Goal: Book appointment/travel/reservation

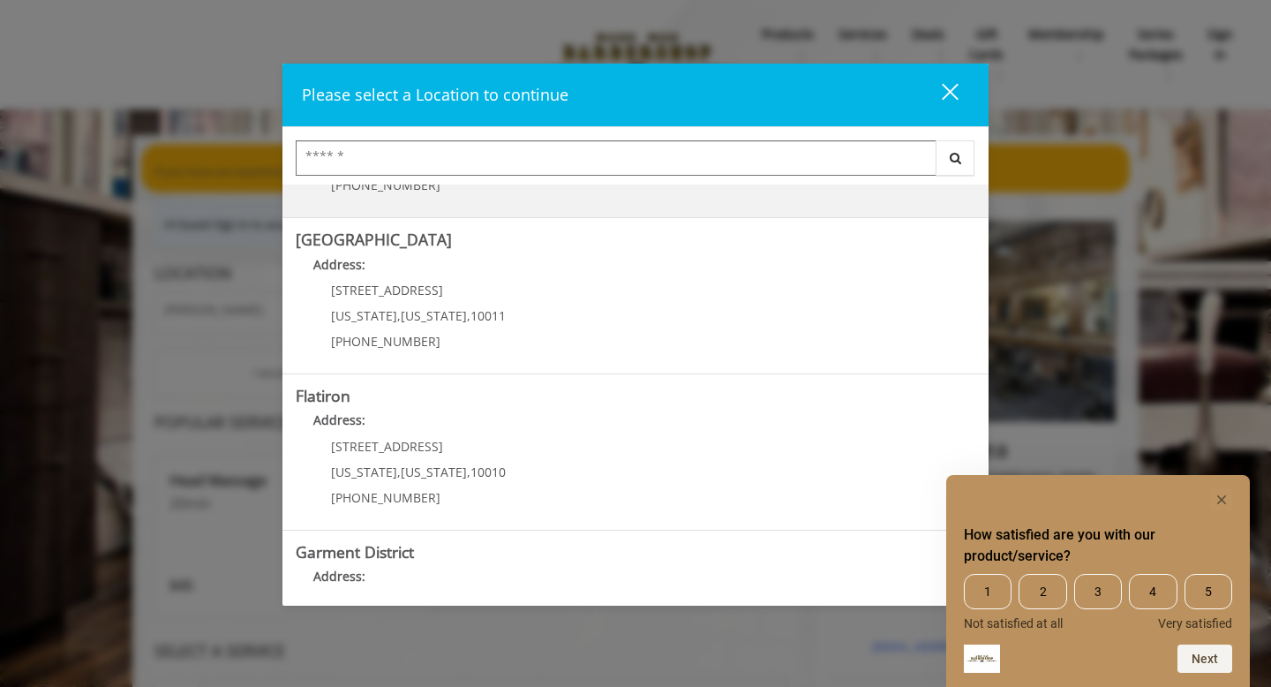
scroll to position [280, 0]
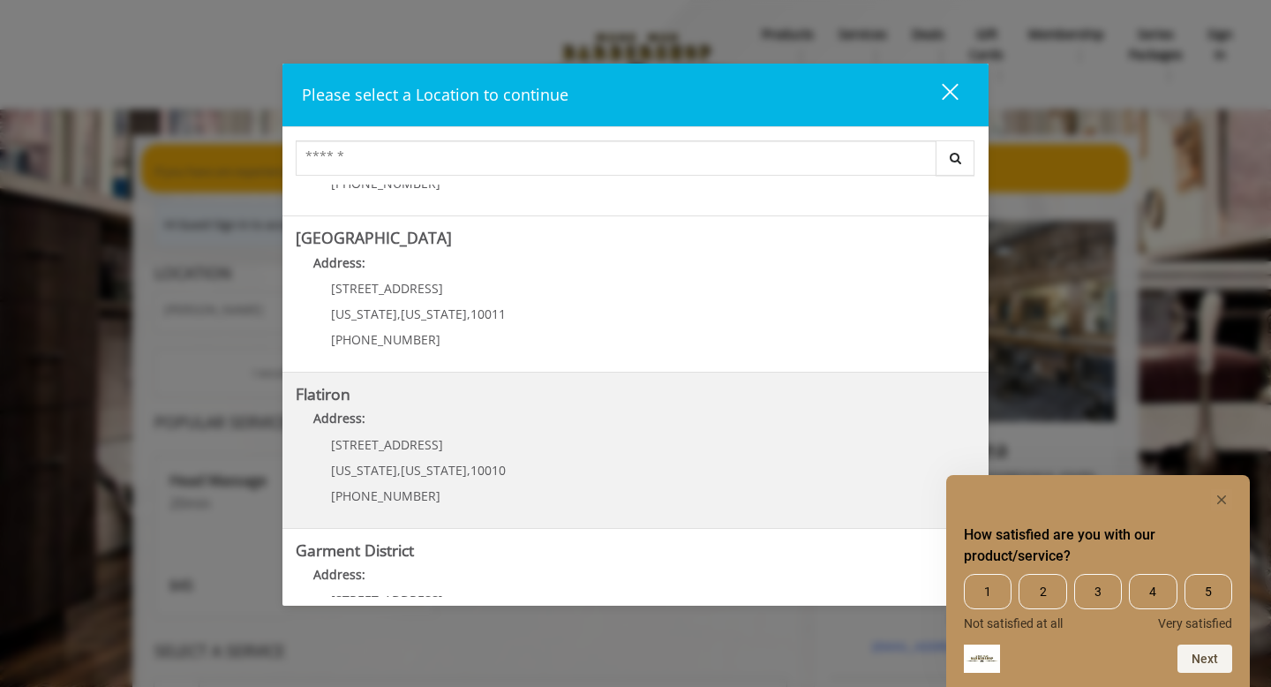
click at [449, 441] on p "[STREET_ADDRESS]" at bounding box center [418, 444] width 175 height 13
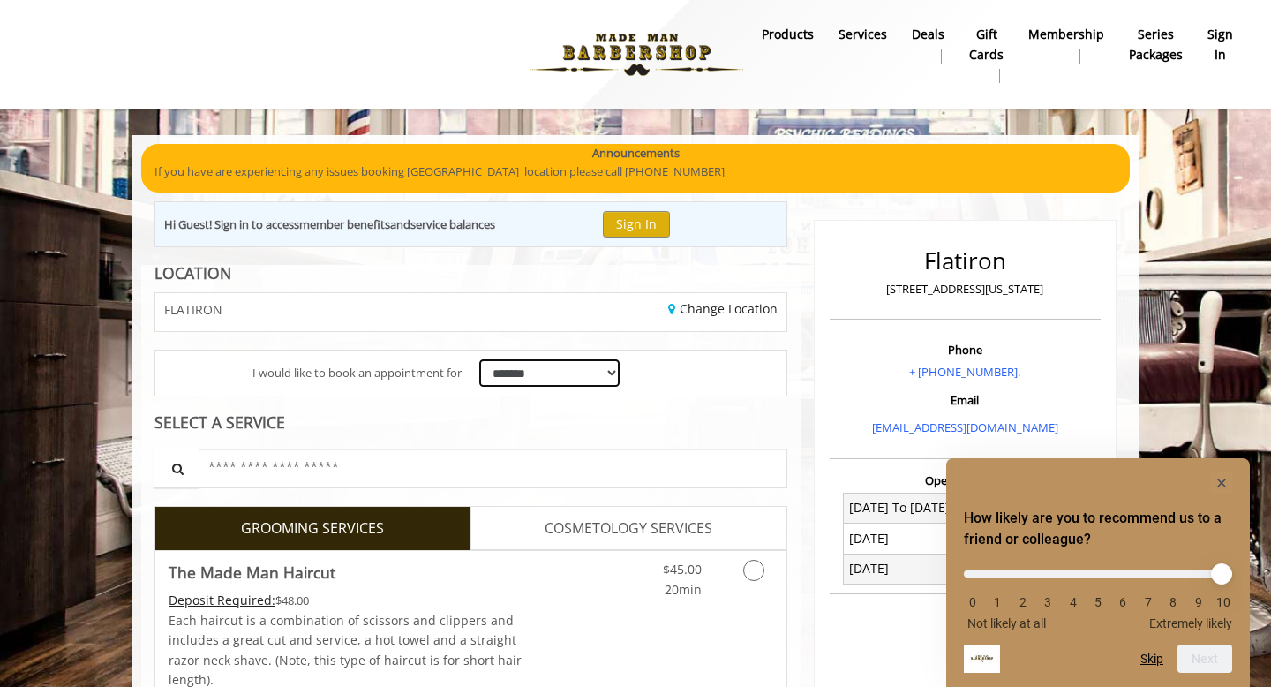
click at [559, 371] on select "**********" at bounding box center [549, 372] width 140 height 27
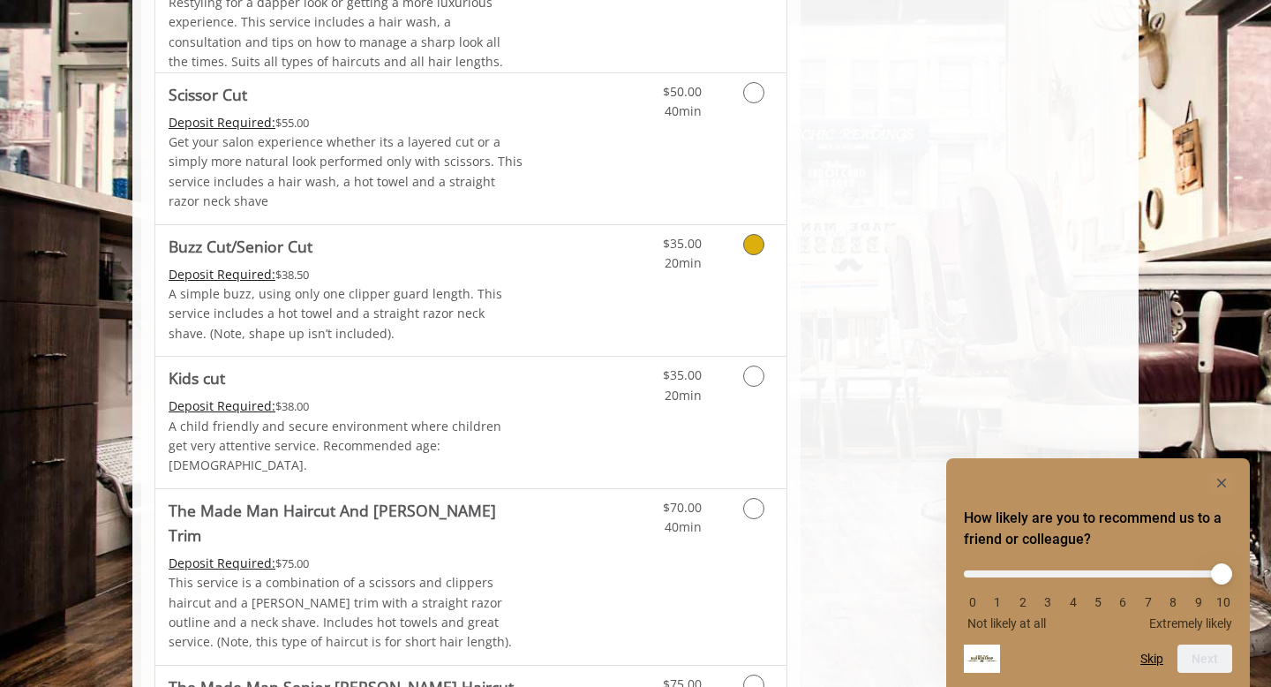
scroll to position [1026, 0]
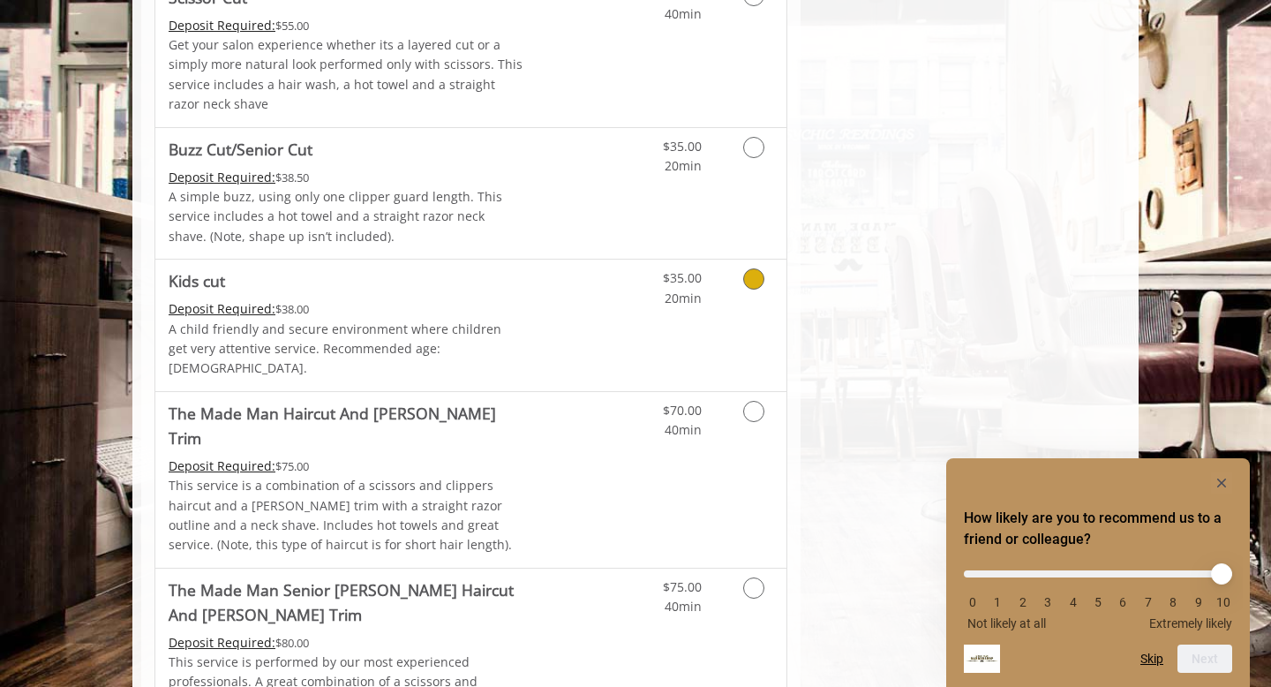
click at [759, 283] on icon "Grooming services" at bounding box center [753, 278] width 21 height 21
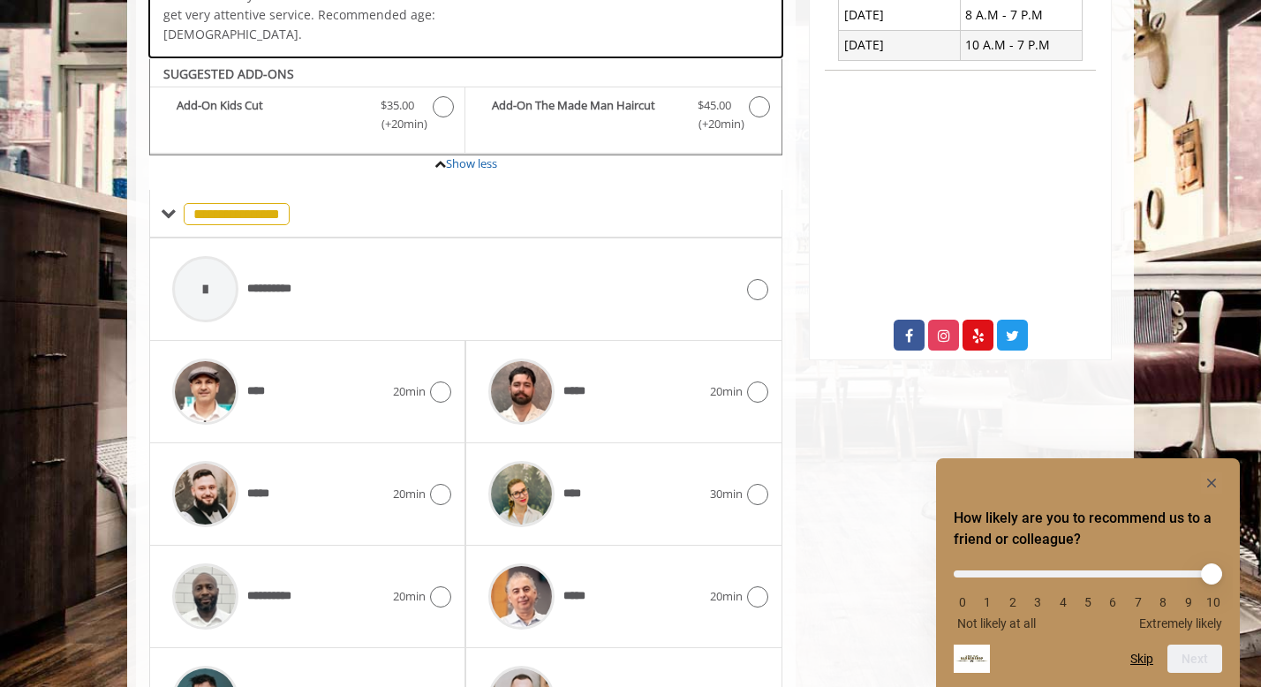
scroll to position [643, 0]
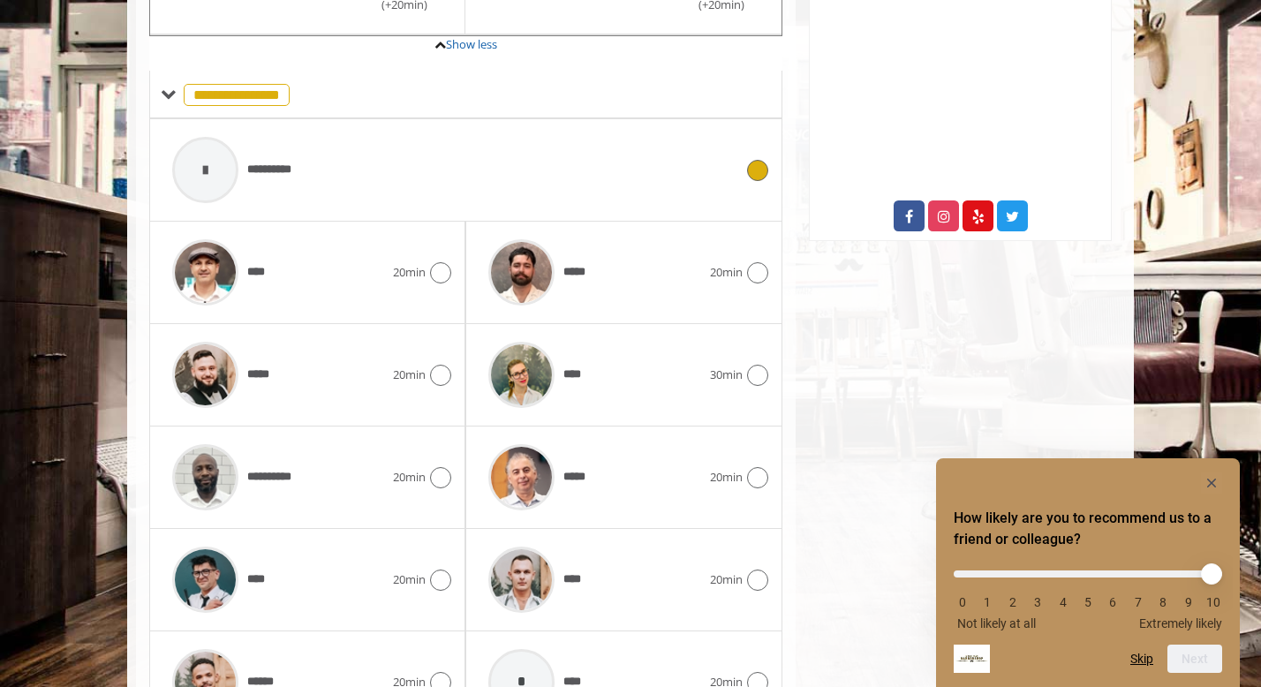
click at [766, 160] on div at bounding box center [755, 170] width 26 height 21
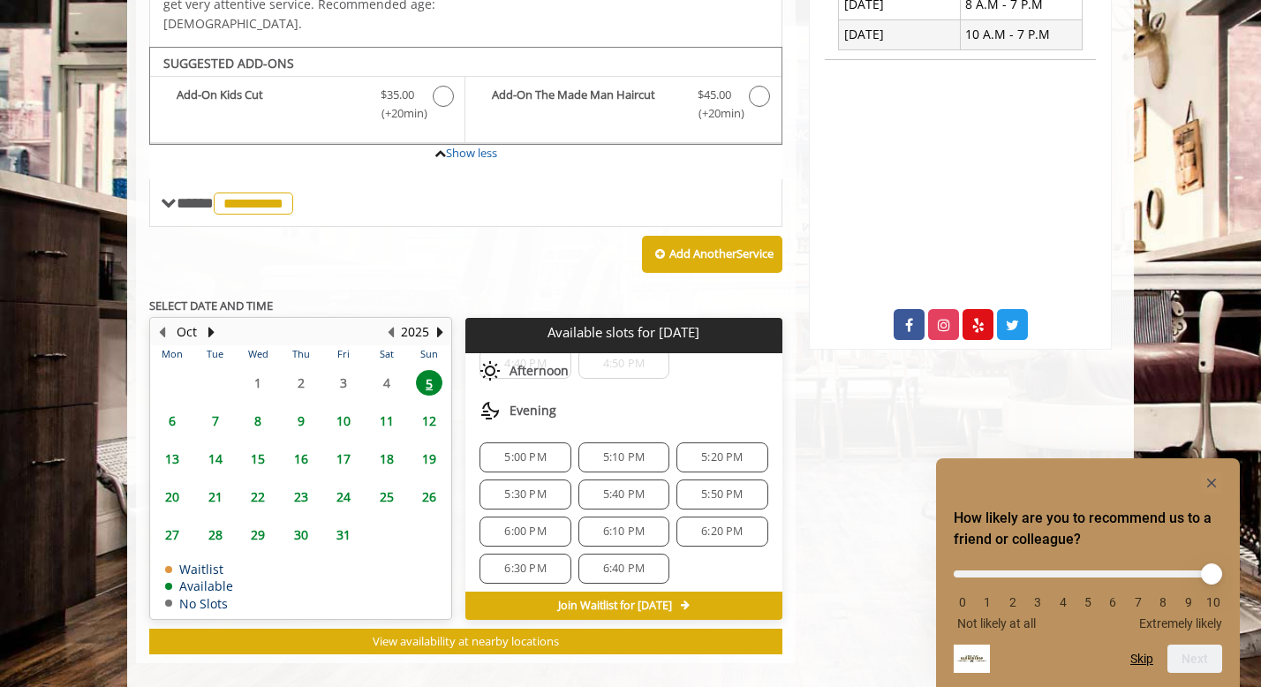
scroll to position [171, 0]
click at [539, 444] on span "5:00 PM" at bounding box center [524, 451] width 41 height 14
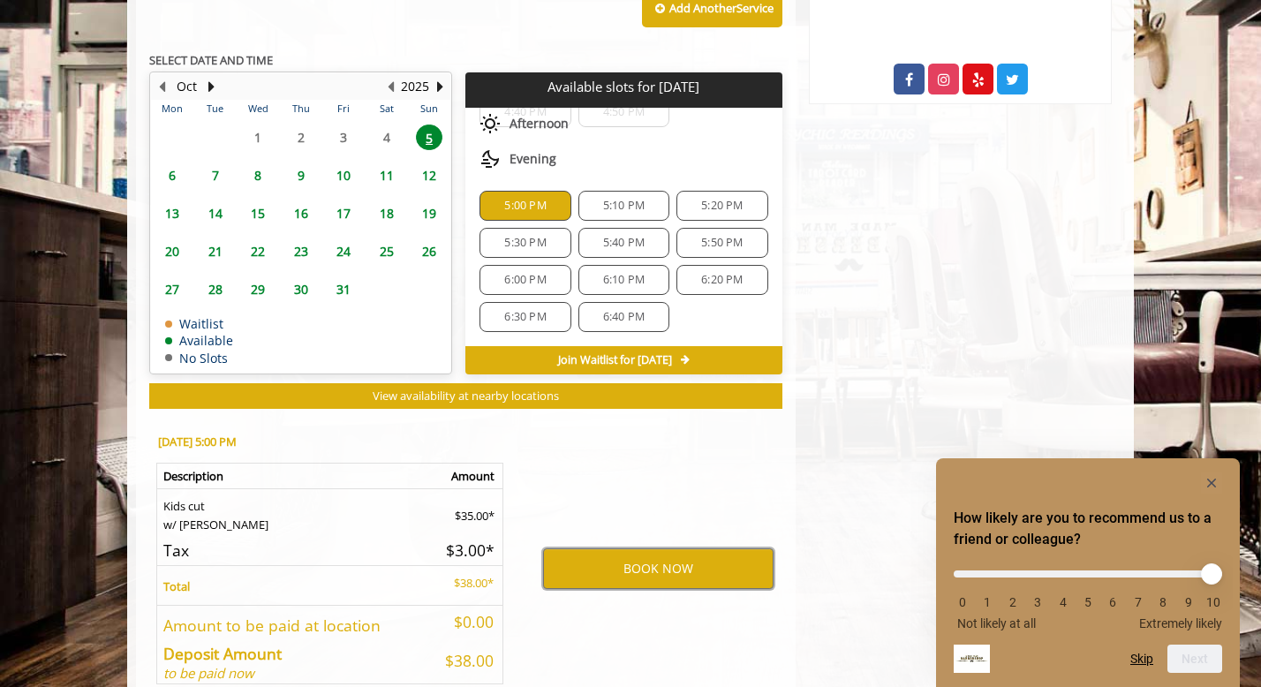
scroll to position [853, 0]
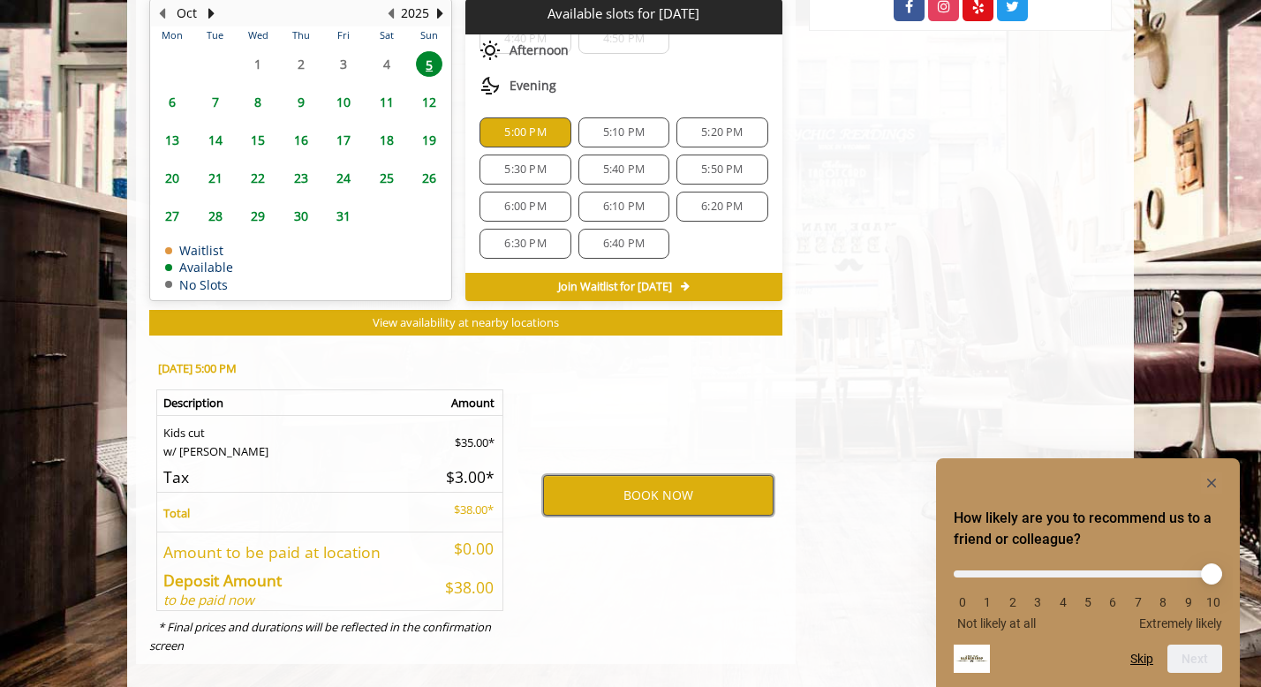
click at [661, 479] on button "BOOK NOW" at bounding box center [658, 495] width 230 height 41
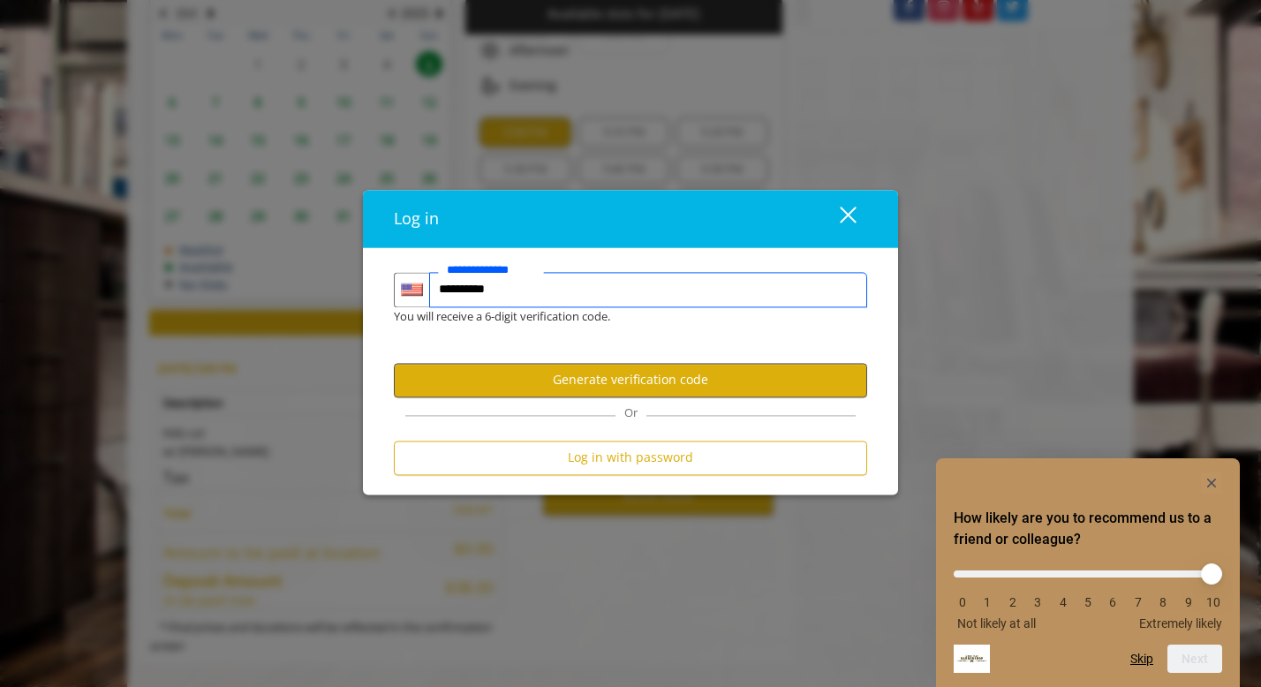
type input "**********"
click at [664, 379] on button "Generate verification code" at bounding box center [630, 380] width 473 height 34
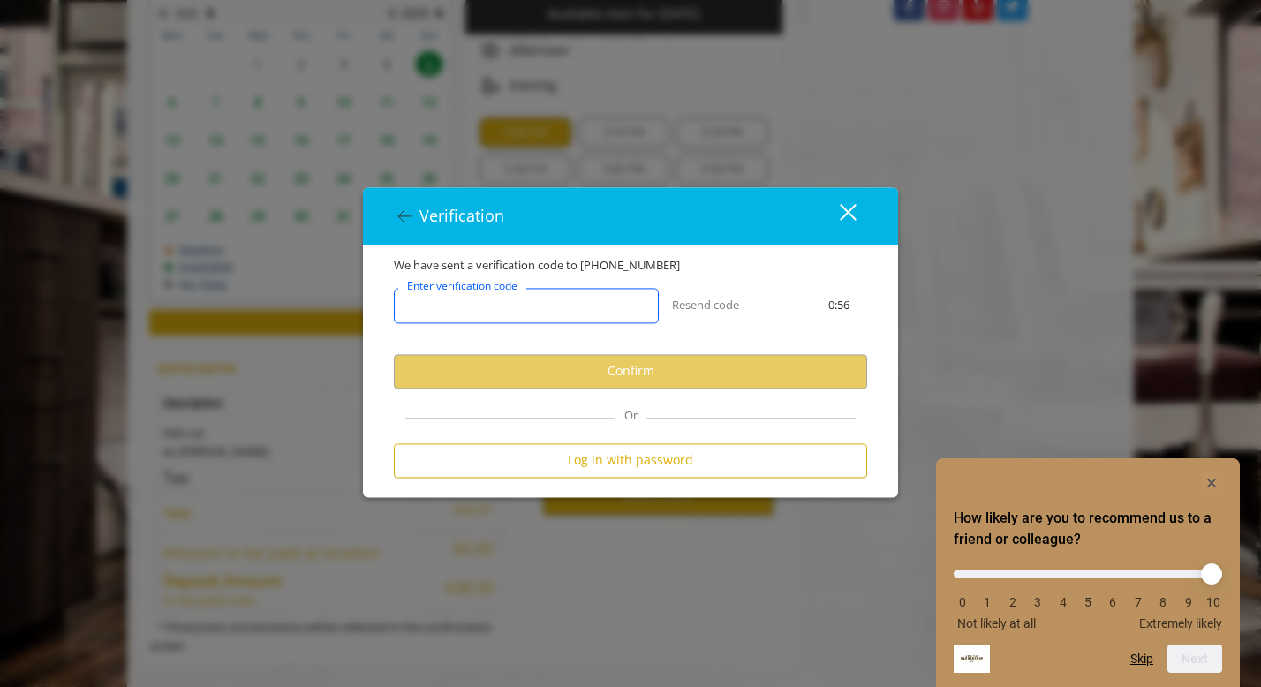
click at [402, 313] on input "Enter verification code" at bounding box center [526, 305] width 265 height 35
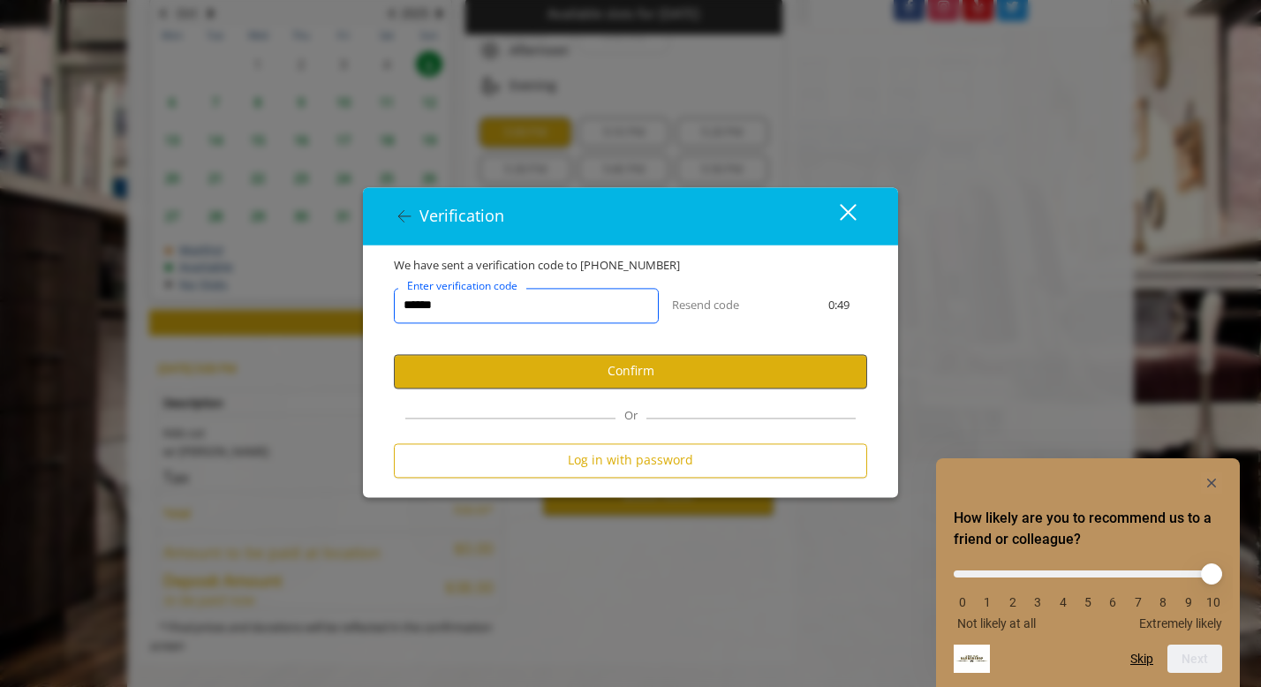
type input "******"
click at [626, 377] on button "Confirm" at bounding box center [630, 371] width 473 height 34
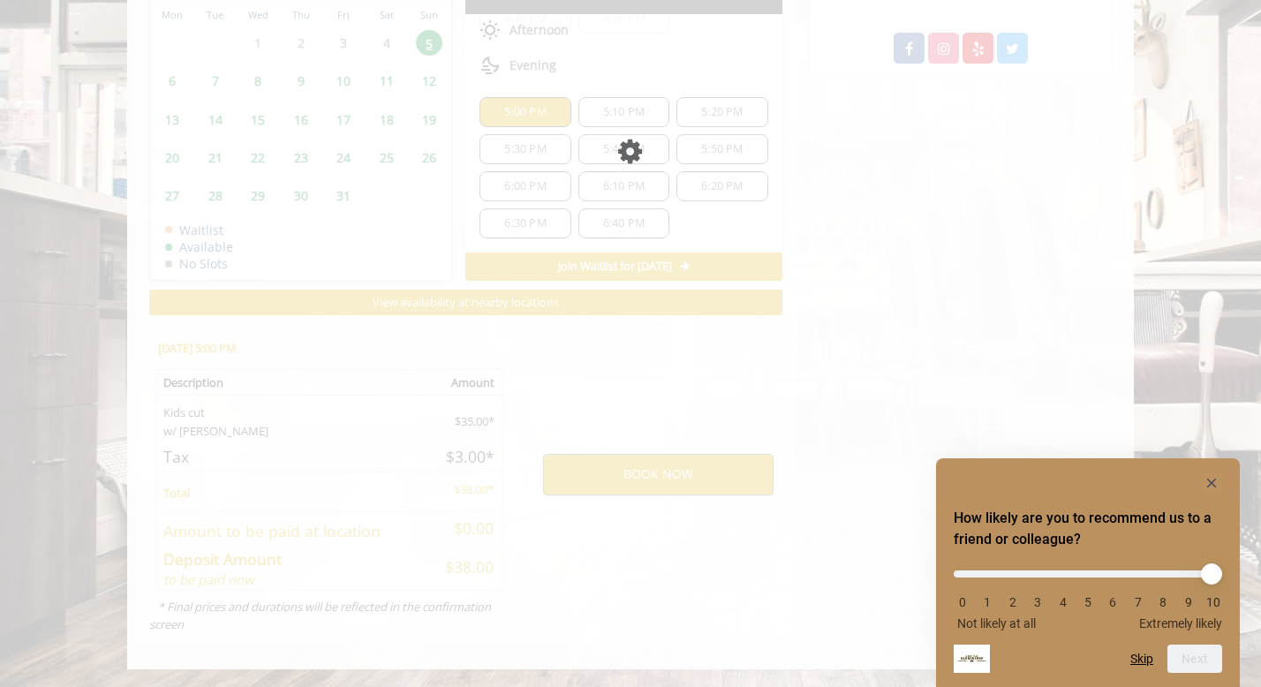
scroll to position [789, 0]
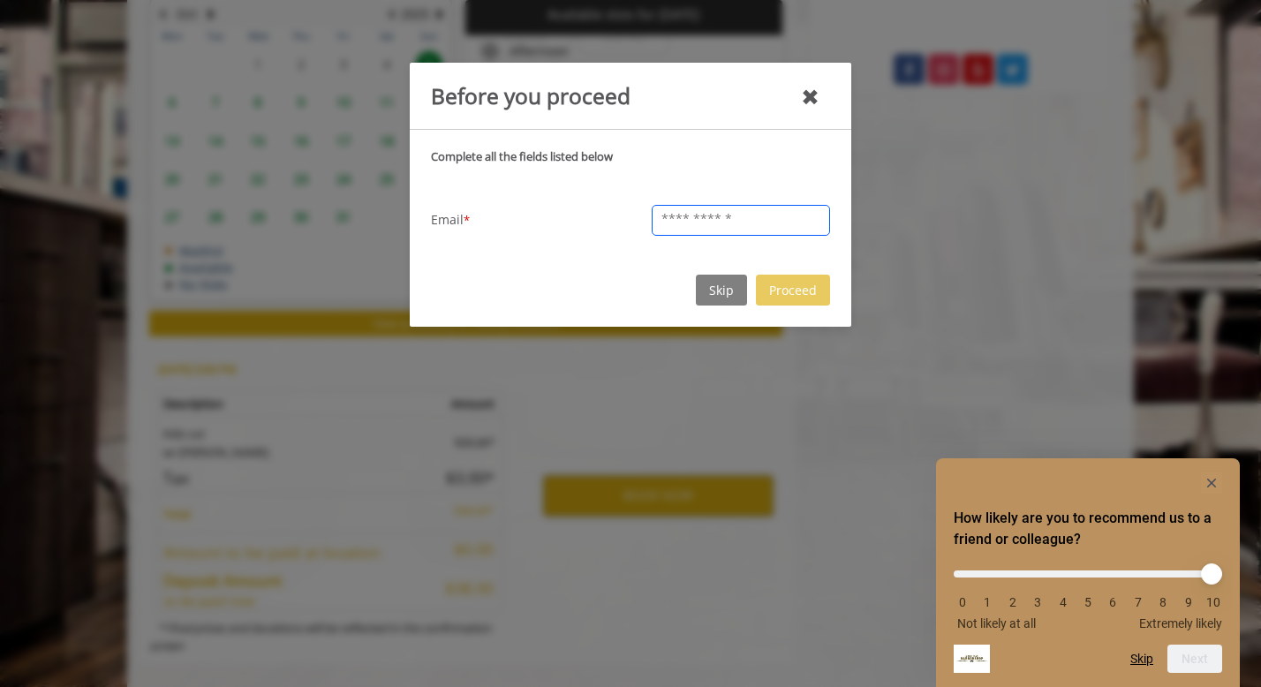
click at [675, 218] on input "text" at bounding box center [741, 220] width 178 height 31
type input "**********"
click at [795, 294] on button "Proceed" at bounding box center [793, 290] width 74 height 31
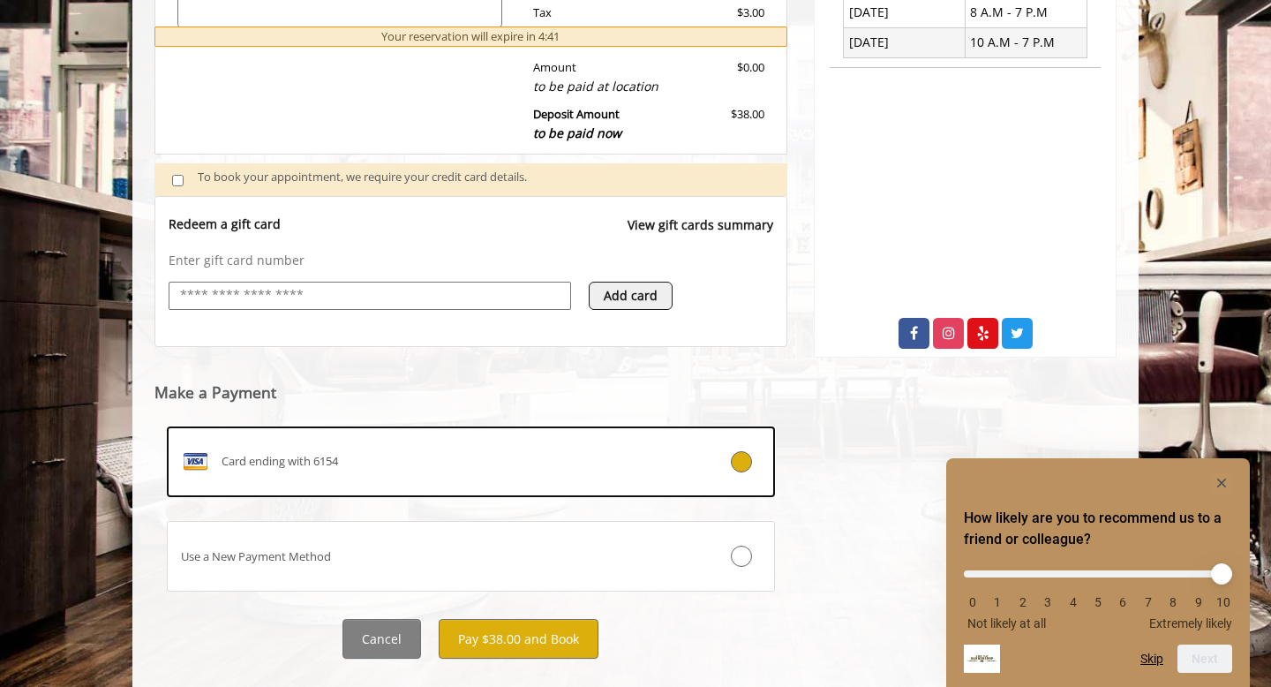
scroll to position [557, 0]
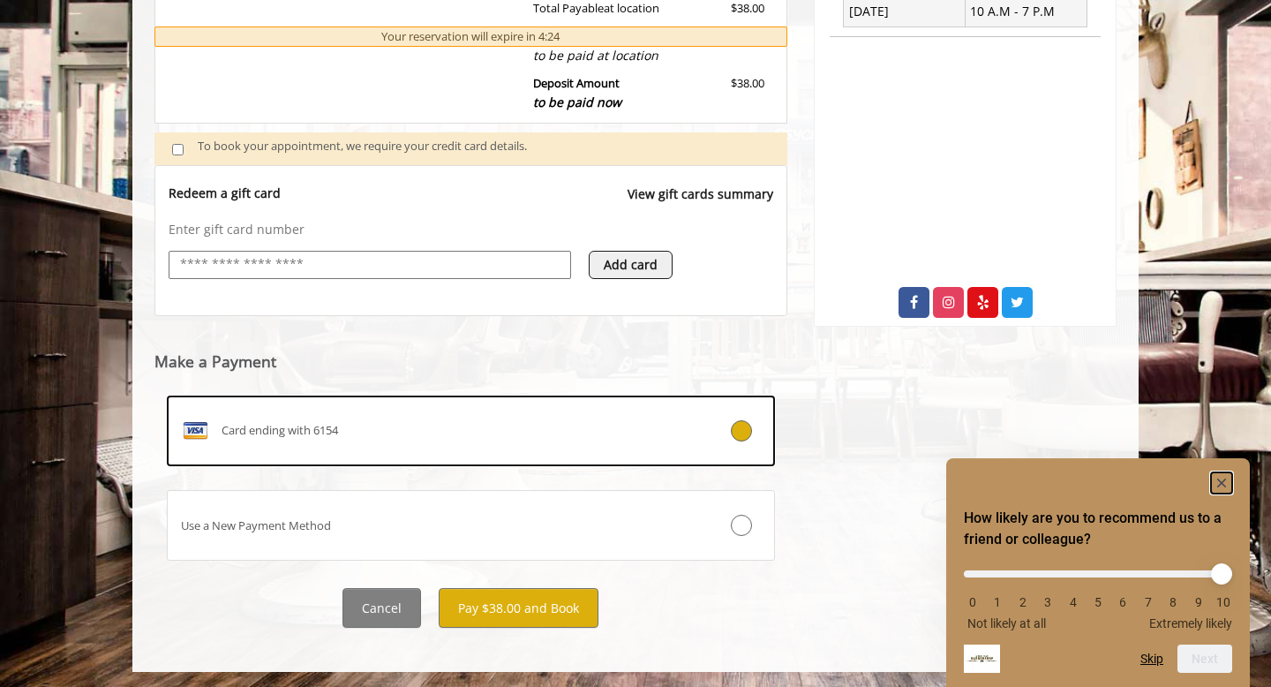
click at [1225, 480] on rect "Hide survey" at bounding box center [1221, 482] width 21 height 21
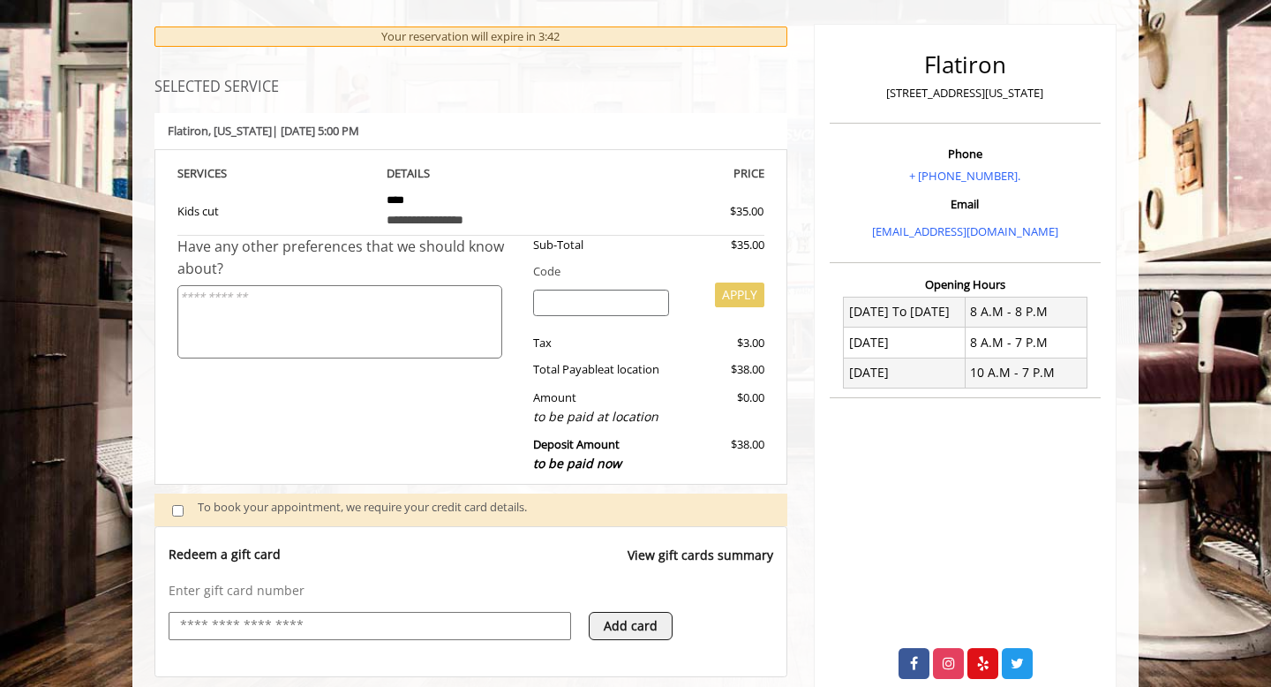
scroll to position [198, 0]
